Goal: Check status

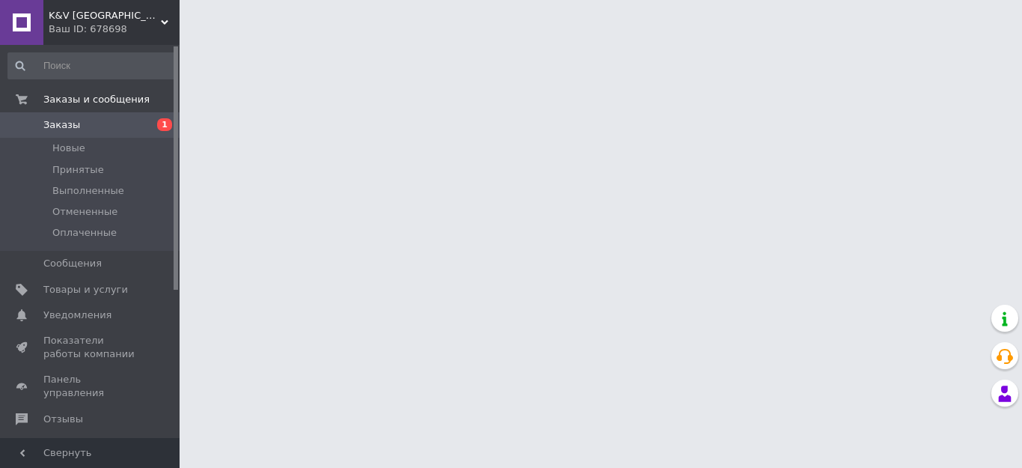
click at [72, 123] on span "Заказы" at bounding box center [61, 124] width 37 height 13
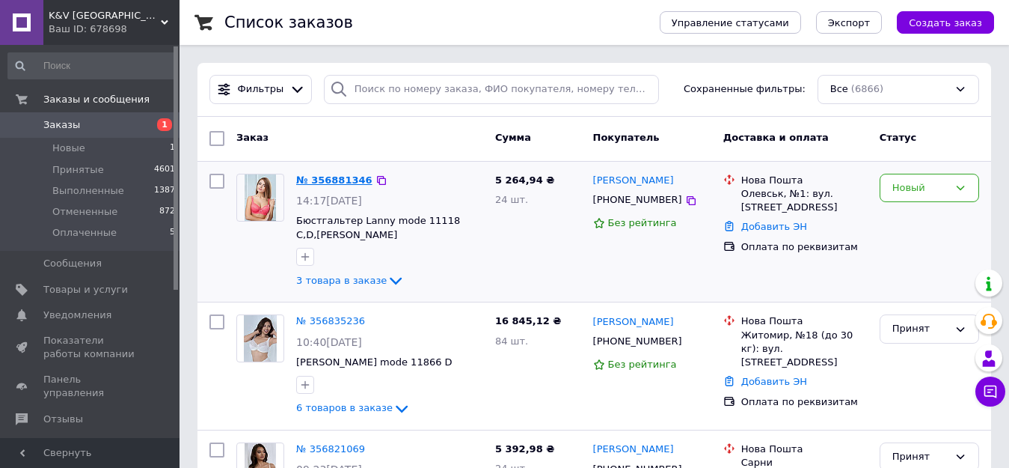
click at [356, 176] on link "№ 356881346" at bounding box center [334, 179] width 76 height 11
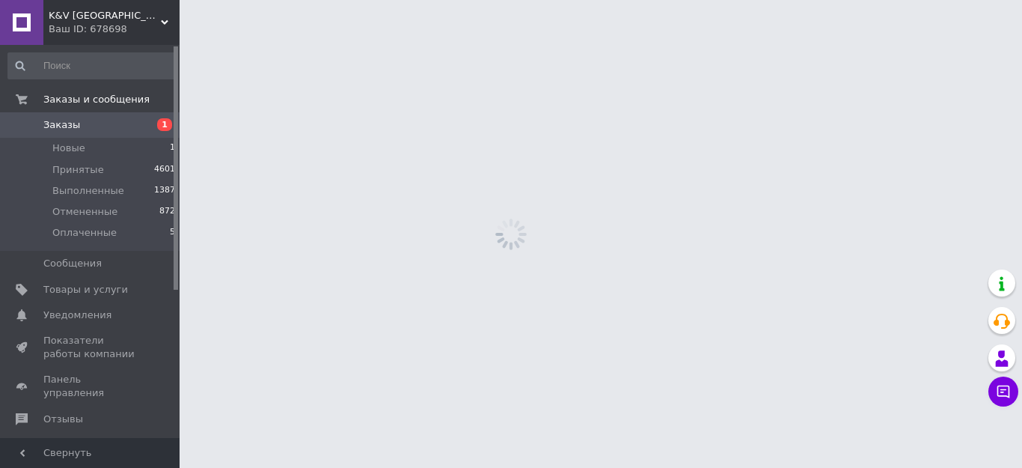
click at [356, 0] on html "K&V [GEOGRAPHIC_DATA] Ваш ID: 678698 Сайт K&V [GEOGRAPHIC_DATA] Кабинет покупат…" at bounding box center [511, 0] width 1022 height 0
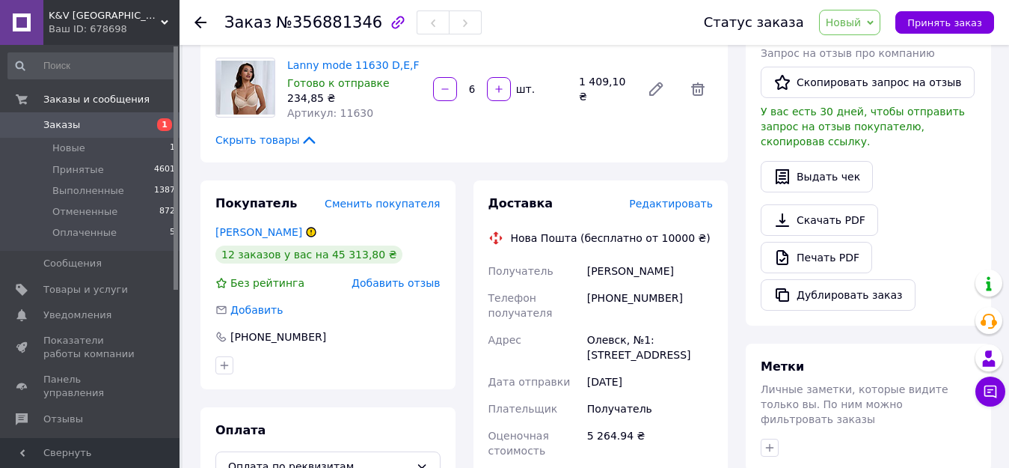
scroll to position [329, 0]
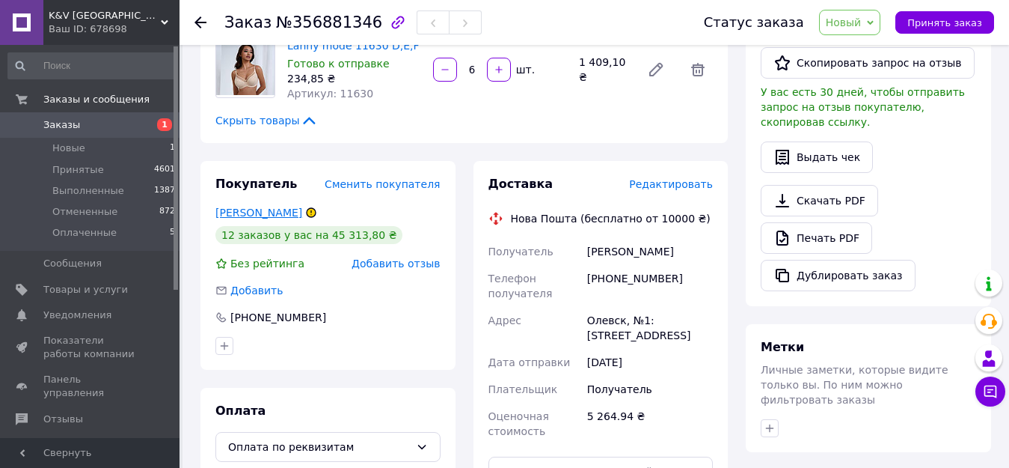
click at [281, 206] on link "[PERSON_NAME]" at bounding box center [258, 212] width 87 height 12
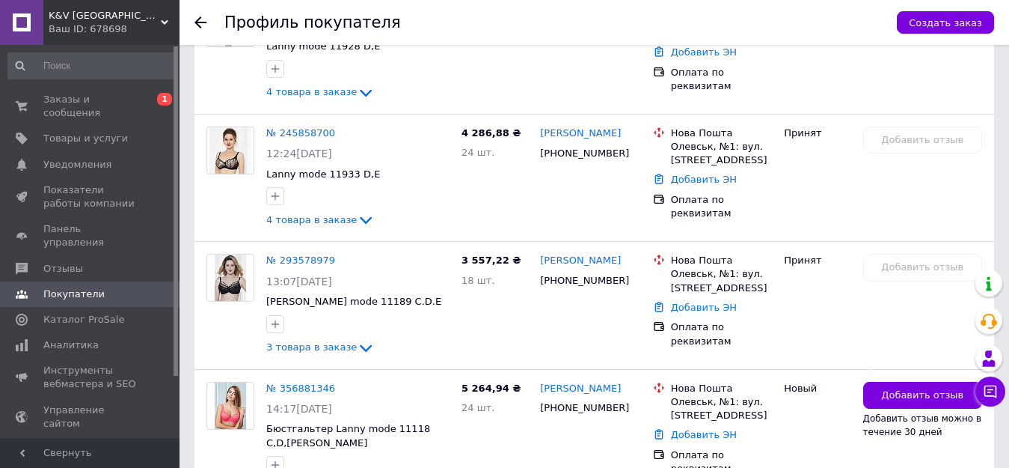
scroll to position [1638, 0]
